Goal: Use online tool/utility: Utilize a website feature to perform a specific function

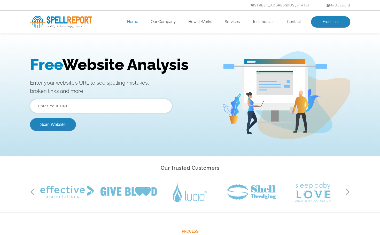
click at [104, 105] on input "text" at bounding box center [101, 106] width 142 height 14
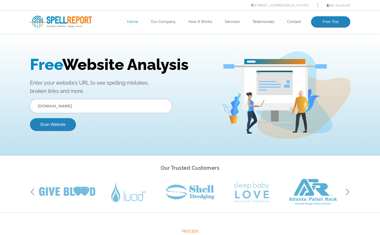
type input "[DOMAIN_NAME]"
click at [53, 124] on button "Scan Website" at bounding box center [53, 124] width 46 height 13
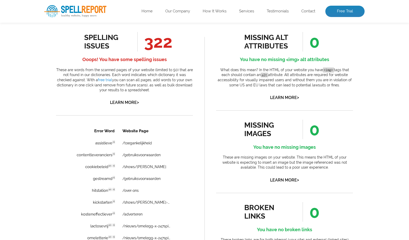
scroll to position [278, 0]
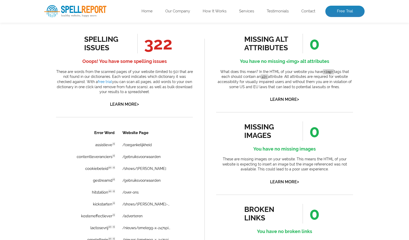
click at [133, 100] on div "spelling issues 322 Ooops! You have some spelling issues These are words from t…" at bounding box center [124, 71] width 137 height 74
click at [129, 103] on link "Learn More >" at bounding box center [124, 104] width 29 height 5
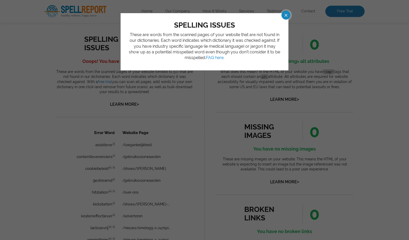
click at [286, 15] on span at bounding box center [281, 15] width 9 height 9
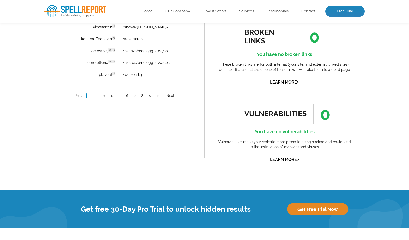
scroll to position [452, 0]
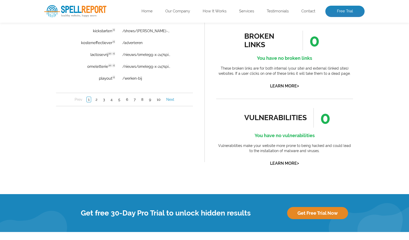
click at [172, 101] on link "Next" at bounding box center [170, 99] width 11 height 5
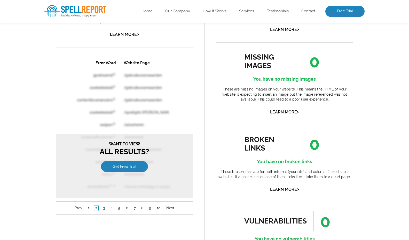
scroll to position [347, 0]
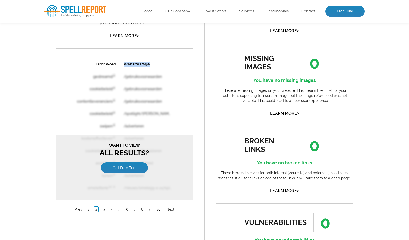
drag, startPoint x: 104, startPoint y: 78, endPoint x: 147, endPoint y: 133, distance: 70.3
click at [147, 133] on table "Error Word Website Page gestreamd nl /gebruiksvoorwaarden cookiebeleid nl /gebr…" at bounding box center [124, 126] width 111 height 137
click at [192, 97] on div "Error Word Website Page gestreamd nl /gebruiksvoorwaarden cookiebeleid nl /gebr…" at bounding box center [124, 137] width 137 height 158
click at [170, 209] on link "Next" at bounding box center [170, 209] width 11 height 5
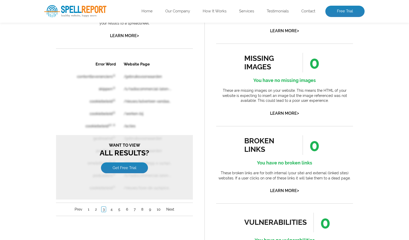
click at [170, 209] on link "Next" at bounding box center [170, 209] width 11 height 5
